Goal: Transaction & Acquisition: Purchase product/service

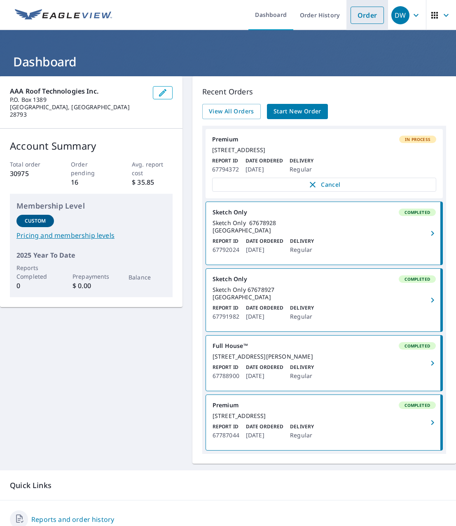
click at [359, 16] on link "Order" at bounding box center [367, 15] width 33 height 17
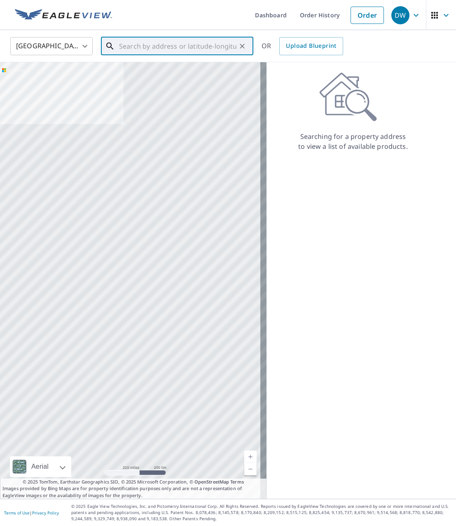
click at [166, 50] on input "text" at bounding box center [177, 46] width 117 height 23
click at [182, 41] on input "text" at bounding box center [177, 46] width 117 height 23
paste input "[STREET_ADDRESS][PERSON_NAME]"
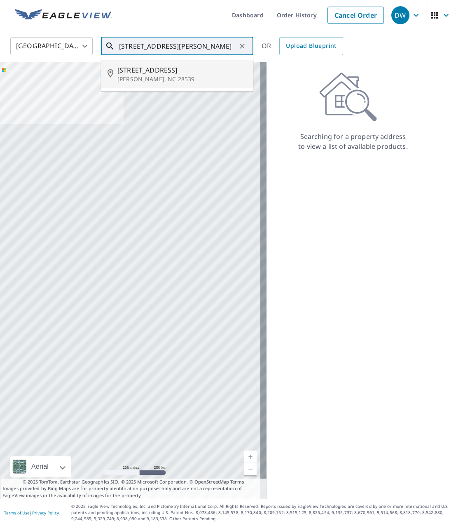
click at [181, 82] on p "[PERSON_NAME], NC 28539" at bounding box center [181, 79] width 129 height 8
type input "[STREET_ADDRESS][PERSON_NAME]"
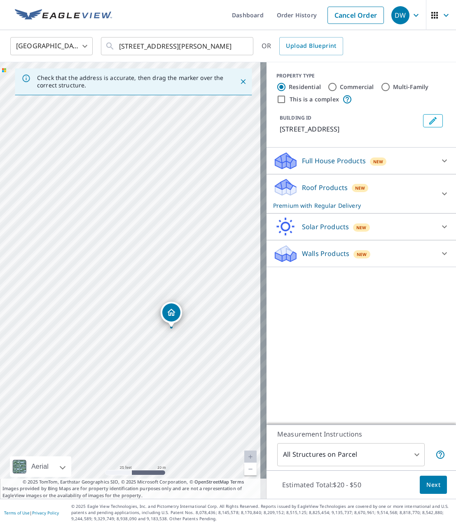
drag, startPoint x: 159, startPoint y: 321, endPoint x: 170, endPoint y: 273, distance: 48.5
click at [170, 273] on div "[STREET_ADDRESS][PERSON_NAME]" at bounding box center [133, 280] width 267 height 436
click at [427, 481] on span "Next" at bounding box center [434, 485] width 14 height 10
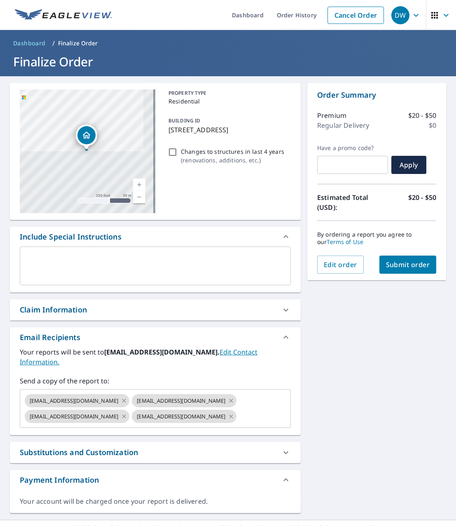
click at [71, 304] on div "Claim Information" at bounding box center [155, 309] width 291 height 21
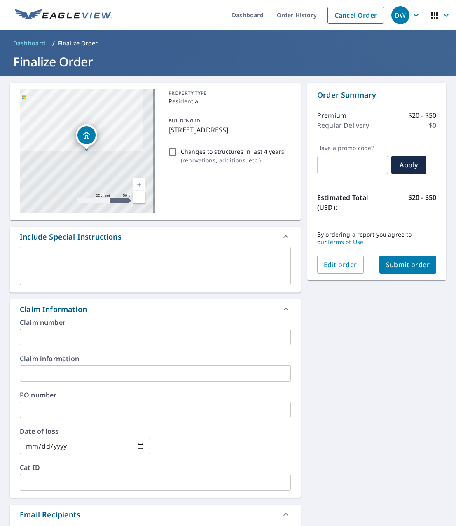
click at [58, 340] on input "text" at bounding box center [155, 337] width 271 height 16
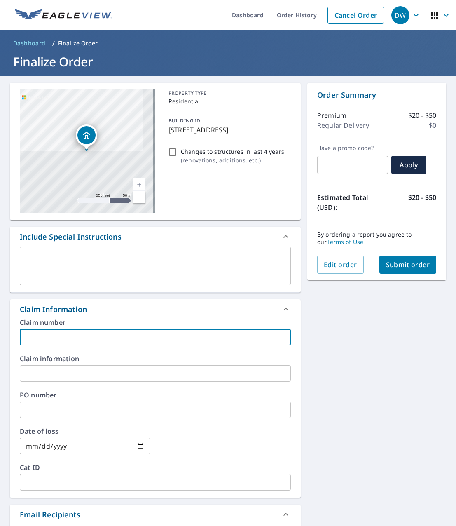
paste input "[PERSON_NAME] WoNum # 25-2336"
type input "[PERSON_NAME] WoNum # 25-2336"
click at [415, 263] on span "Submit order" at bounding box center [408, 264] width 44 height 9
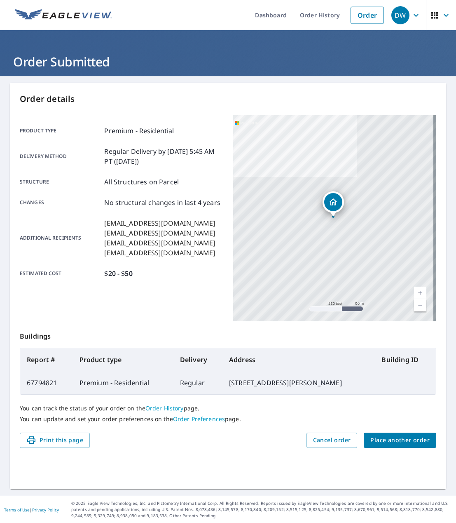
click at [397, 441] on span "Place another order" at bounding box center [399, 440] width 59 height 10
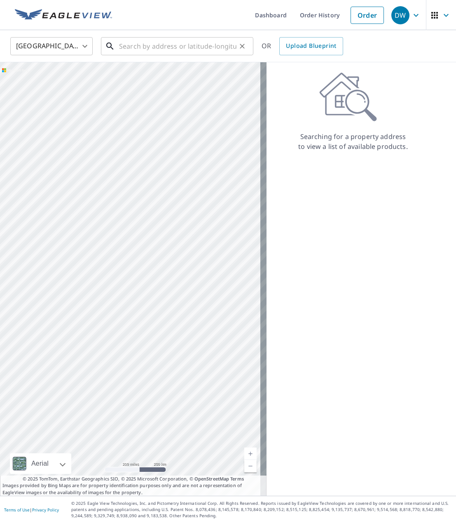
click at [154, 53] on input "text" at bounding box center [177, 46] width 117 height 23
click at [122, 51] on input "text" at bounding box center [177, 46] width 117 height 23
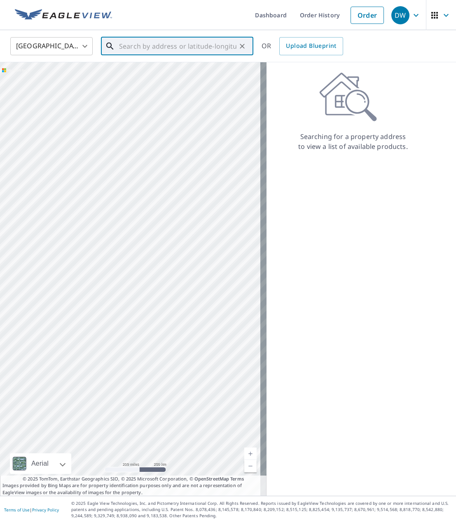
paste input "[STREET_ADDRESS][PERSON_NAME]"
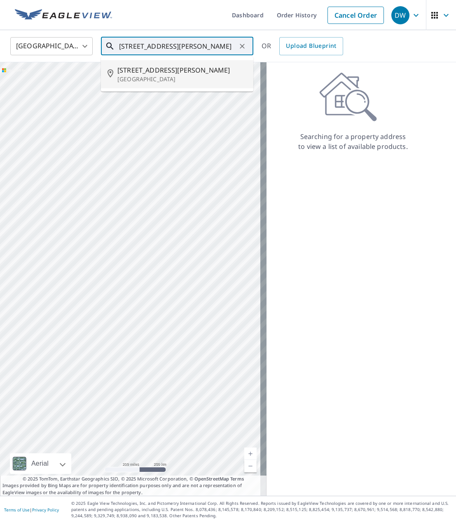
click at [144, 69] on span "[STREET_ADDRESS][PERSON_NAME]" at bounding box center [181, 70] width 129 height 10
type input "[STREET_ADDRESS][PERSON_NAME]"
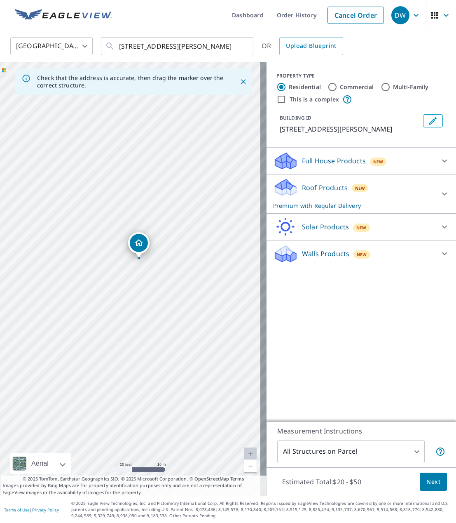
drag, startPoint x: 98, startPoint y: 242, endPoint x: 138, endPoint y: 327, distance: 93.9
click at [138, 327] on div "[STREET_ADDRESS][PERSON_NAME]" at bounding box center [133, 278] width 267 height 433
click at [427, 481] on span "Next" at bounding box center [434, 481] width 14 height 10
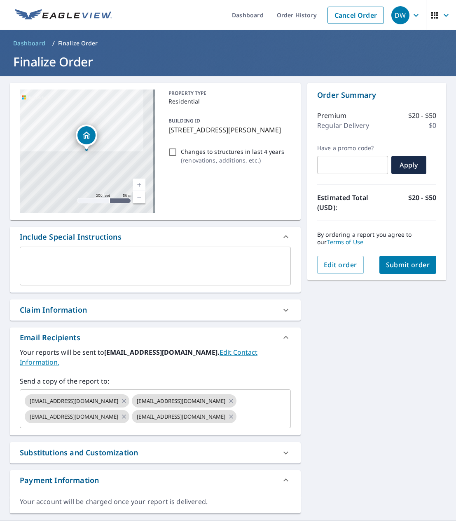
drag, startPoint x: 114, startPoint y: 317, endPoint x: 111, endPoint y: 313, distance: 5.0
click at [114, 317] on div "Claim Information" at bounding box center [155, 309] width 291 height 21
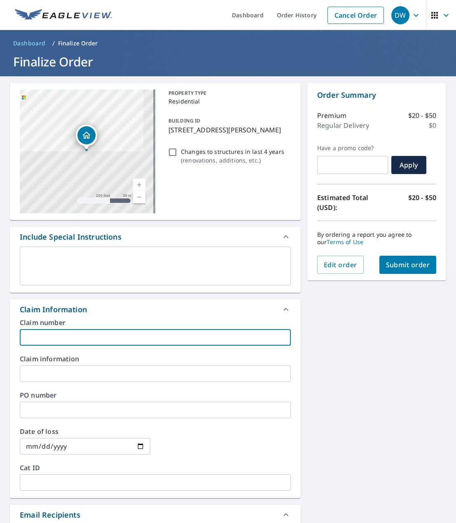
click at [41, 336] on input "text" at bounding box center [155, 337] width 271 height 16
paste input "[PERSON_NAME] WoNum # 25-2346"
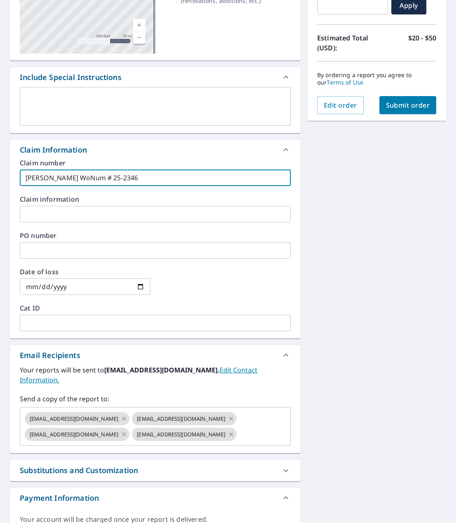
scroll to position [165, 0]
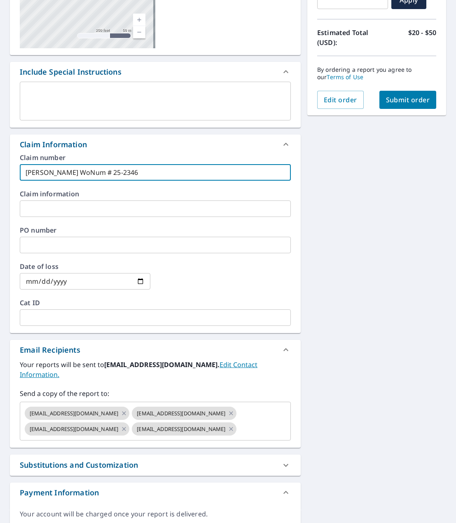
type input "[PERSON_NAME] WoNum # 25-2346"
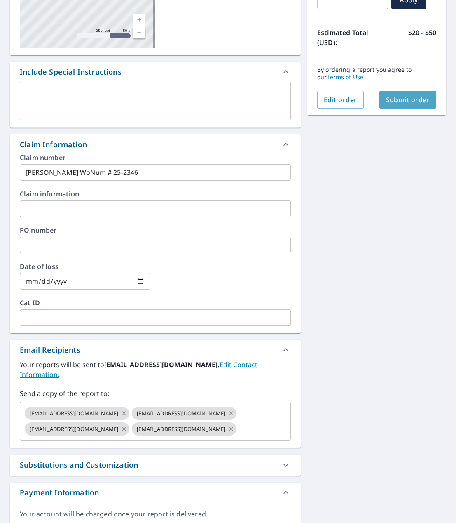
click at [415, 96] on span "Submit order" at bounding box center [408, 99] width 44 height 9
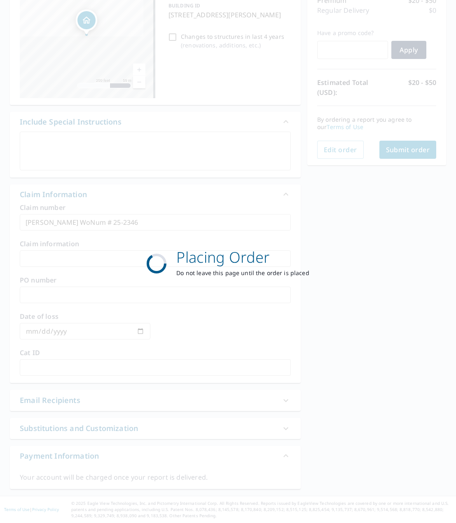
scroll to position [115, 0]
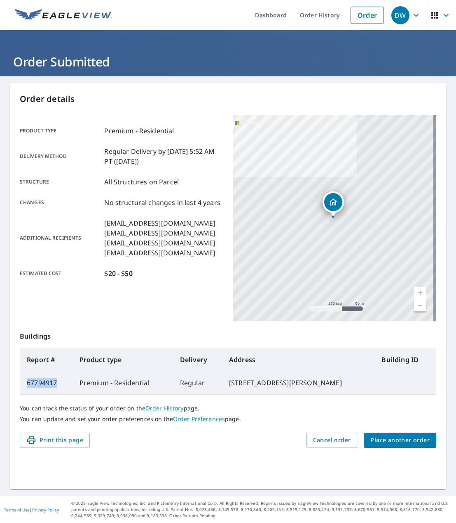
drag, startPoint x: 28, startPoint y: 382, endPoint x: 66, endPoint y: 385, distance: 38.5
click at [66, 385] on td "67794917" at bounding box center [46, 382] width 53 height 23
copy td "67794917"
